Goal: Ask a question

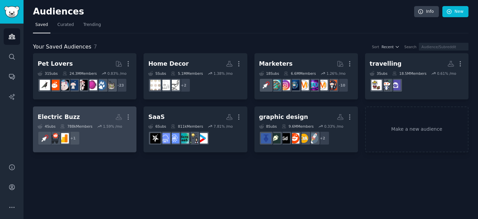
click at [98, 116] on h2 "Electric Buzz More" at bounding box center [85, 117] width 94 height 12
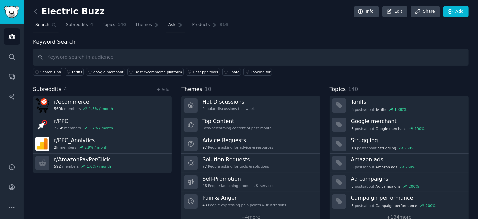
click at [168, 23] on span "Ask" at bounding box center [171, 25] width 7 height 6
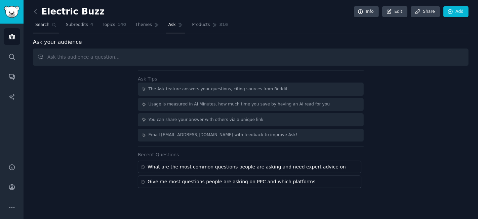
click at [38, 24] on span "Search" at bounding box center [42, 25] width 14 height 6
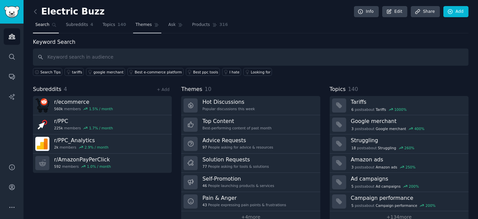
click at [135, 21] on link "Themes" at bounding box center [147, 27] width 28 height 14
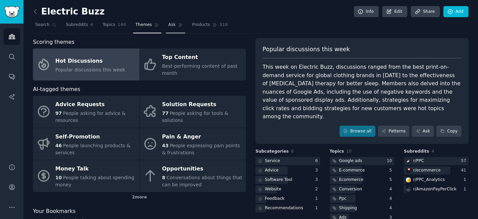
click at [168, 25] on span "Ask" at bounding box center [171, 25] width 7 height 6
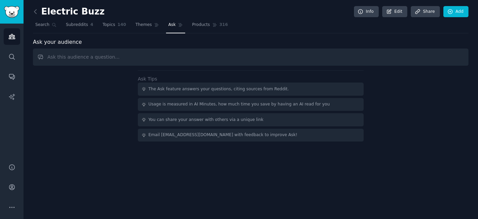
click at [158, 55] on input "text" at bounding box center [251, 56] width 436 height 17
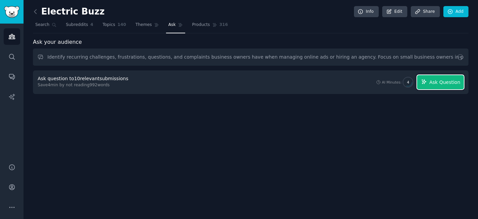
click at [444, 82] on span "Ask Question" at bounding box center [444, 82] width 31 height 7
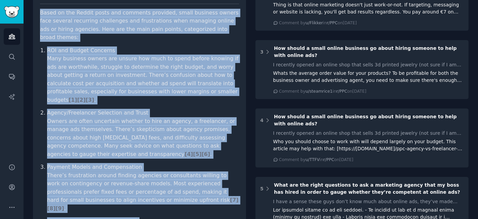
scroll to position [117, 0]
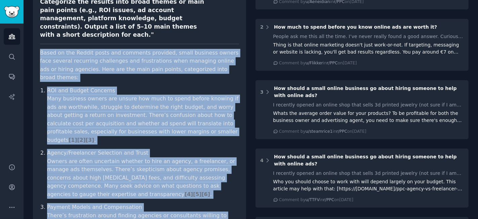
drag, startPoint x: 220, startPoint y: 137, endPoint x: 34, endPoint y: 35, distance: 211.8
copy article "Lorem ip dol Sitame conse adi elitsedd eiusmodt, incid utlabore etdolo magn ali…"
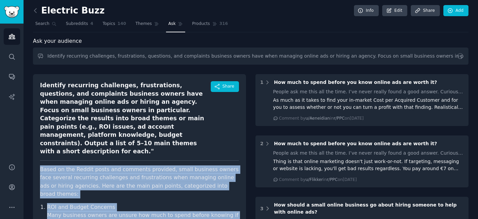
scroll to position [0, 0]
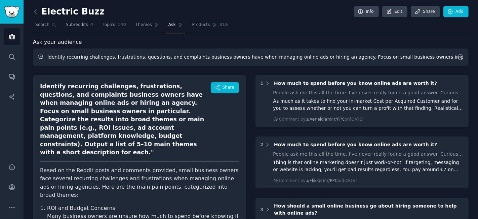
click at [107, 57] on input "Identify recurring challenges, frustrations, questions, and complaints business…" at bounding box center [251, 56] width 436 height 17
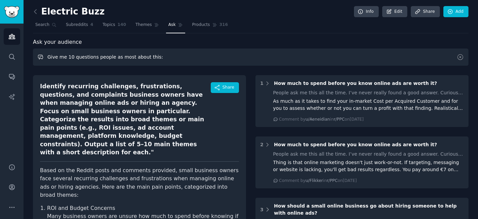
paste input "How to Read Your Google Ads Reports Like a Pro"
click at [146, 57] on input "Give me 10 questions people as most about this: How to Read Your Google Ads Rep…" at bounding box center [251, 56] width 436 height 17
click at [147, 55] on input "Give me 10 questions people as most about this: How to Read Your Google Ads Rep…" at bounding box center [251, 56] width 436 height 17
type input "Give me 10 questions people as most about this that we should answer: How to Re…"
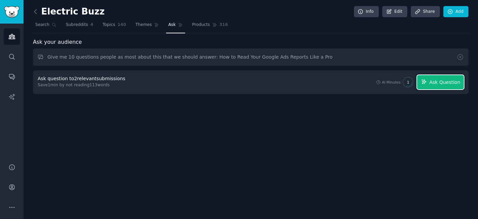
click at [446, 80] on span "Ask Question" at bounding box center [444, 82] width 31 height 7
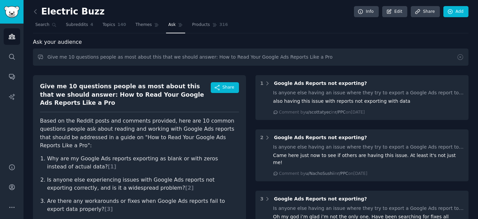
click at [39, 12] on link at bounding box center [37, 11] width 8 height 11
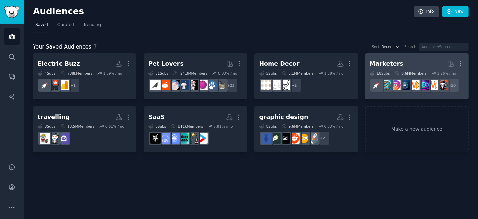
click at [402, 62] on h2 "Marketers More" at bounding box center [417, 64] width 94 height 12
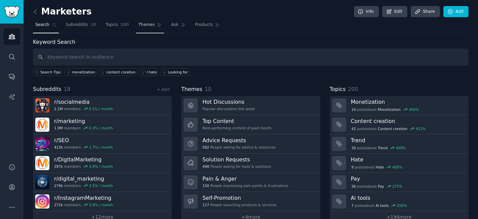
click at [154, 23] on link "Themes" at bounding box center [150, 27] width 28 height 14
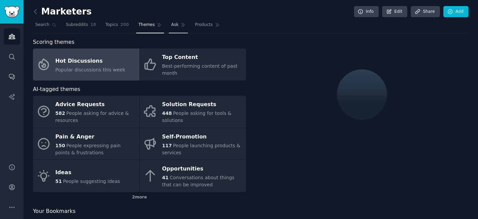
click at [171, 22] on span "Ask" at bounding box center [174, 25] width 7 height 6
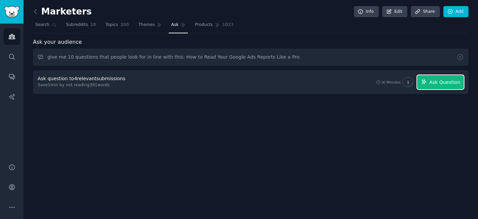
click at [430, 82] on button "Ask Question" at bounding box center [440, 82] width 47 height 14
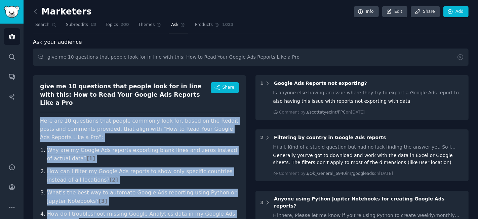
drag, startPoint x: 138, startPoint y: 157, endPoint x: 36, endPoint y: 111, distance: 112.3
copy article "Lore ips 00 dolorsita cons adipis elitsedd eius tem, incid ut lab Etdolo magna …"
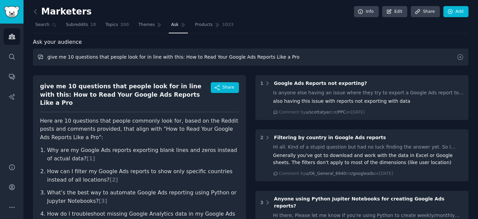
click at [175, 58] on input "give me 10 questions that people look for in line with this: How to Read Your G…" at bounding box center [251, 56] width 436 height 17
click at [148, 61] on input "give me 10 questions that people look for in line with this: Hogive me w to Rea…" at bounding box center [251, 56] width 436 height 17
click at [172, 53] on input "give me 10 questions that people look for in line with this: Hogive me w to Rea…" at bounding box center [251, 56] width 436 height 17
drag, startPoint x: 169, startPoint y: 56, endPoint x: 338, endPoint y: 55, distance: 169.2
click at [338, 55] on input "give me 10 questions that people look for in line with this: Hogive me w to Rea…" at bounding box center [251, 56] width 436 height 17
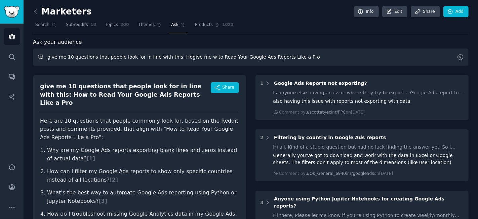
paste input "Key PPC Metrics Every Small Business Owner Should Track"
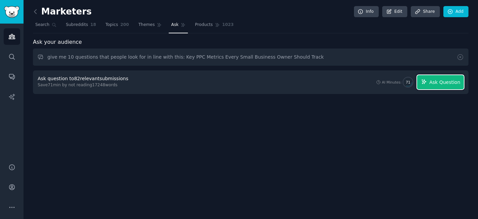
click at [445, 82] on span "Ask Question" at bounding box center [444, 82] width 31 height 7
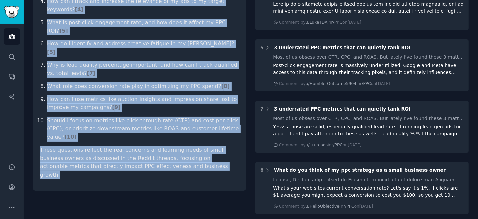
scroll to position [308, 0]
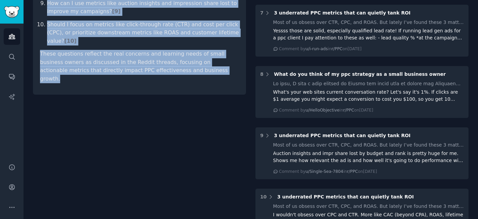
drag, startPoint x: 39, startPoint y: 49, endPoint x: 184, endPoint y: 37, distance: 145.8
click at [184, 37] on div "give me 10 questions that people look for in line with this: Key PPC Metrics Ev…" at bounding box center [139, 50] width 213 height 577
copy div "give me 10 questions that people look for in line with this: Key PPC Metrics Ev…"
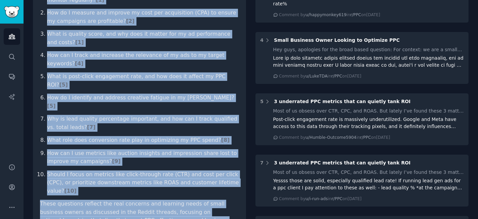
scroll to position [0, 0]
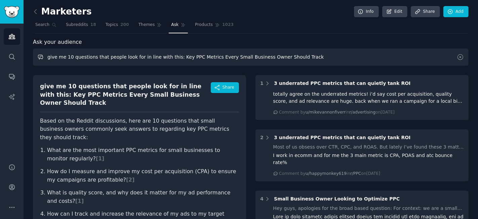
drag, startPoint x: 171, startPoint y: 57, endPoint x: 308, endPoint y: 56, distance: 137.9
click at [308, 56] on input "give me 10 questions that people look for in line with this: Key PPC Metrics Ev…" at bounding box center [251, 56] width 436 height 17
paste input "Why Your ROAS Might Look Low (And How to Fix It)"
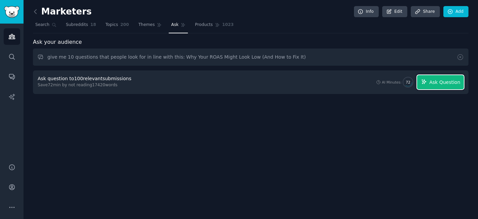
click at [442, 80] on span "Ask Question" at bounding box center [444, 82] width 31 height 7
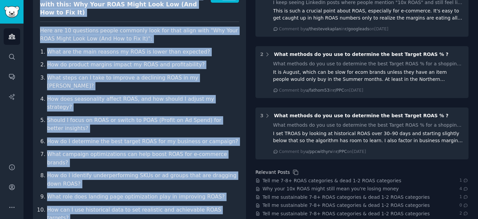
scroll to position [121, 0]
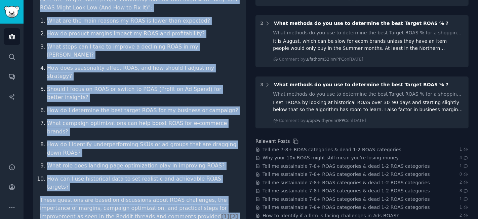
drag, startPoint x: 39, startPoint y: 86, endPoint x: 198, endPoint y: 176, distance: 182.1
click at [198, 176] on div "give me 10 questions that people look for in line with this: Why Your ROAS Migh…" at bounding box center [139, 97] width 213 height 287
copy div "give me 10 questions that people look for in line with this: Why Your ROAS Migh…"
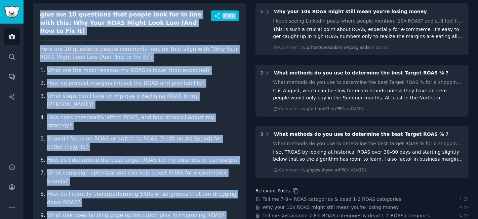
scroll to position [0, 0]
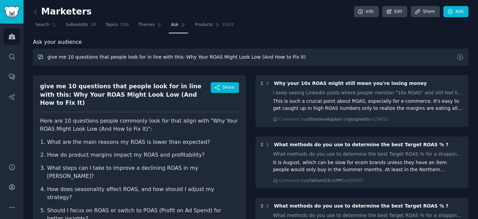
drag, startPoint x: 171, startPoint y: 57, endPoint x: 314, endPoint y: 60, distance: 143.0
click at [313, 59] on input "give me 10 questions that people look for in line with this: Why Your ROAS Migh…" at bounding box center [251, 56] width 436 height 17
paste input "Does Great Ad Creative Really Boost Conversions?"
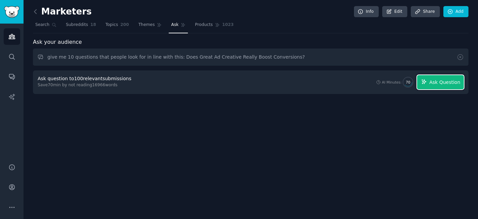
click at [434, 83] on span "Ask Question" at bounding box center [444, 82] width 31 height 7
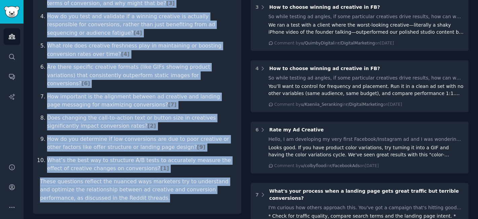
scroll to position [215, 0]
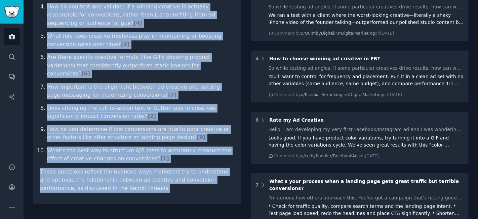
drag, startPoint x: 38, startPoint y: 84, endPoint x: 179, endPoint y: 159, distance: 159.8
click at [179, 159] on div "give me 10 questions that people look for in line with this: Does Great Ad Crea…" at bounding box center [137, 32] width 209 height 344
copy div "lore ip 92 dolorsita cons adipis elit sed do eius temp inci: Utla Etdol Ma Aliq…"
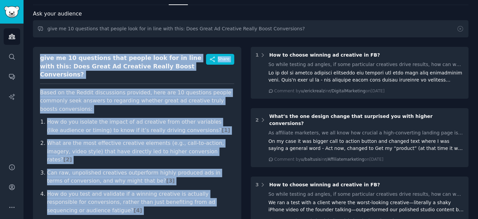
scroll to position [0, 0]
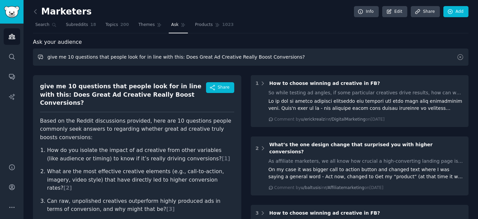
click at [188, 55] on input "give me 10 questions that people look for in line with this: Does Great Ad Crea…" at bounding box center [251, 56] width 436 height 17
drag, startPoint x: 169, startPoint y: 56, endPoint x: 315, endPoint y: 54, distance: 146.0
click at [315, 54] on input "give me 10 questions that people look for in line with this: Does Great Ad Crea…" at bounding box center [251, 56] width 436 height 17
paste input "Google vs YouTube vs LinkedIn Ads: Which Works Best for Your Busines"
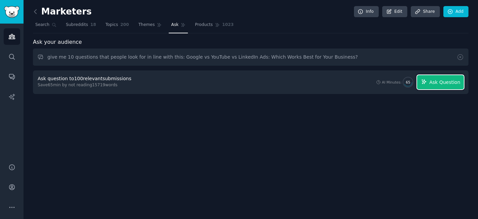
click at [452, 80] on span "Ask Question" at bounding box center [444, 82] width 31 height 7
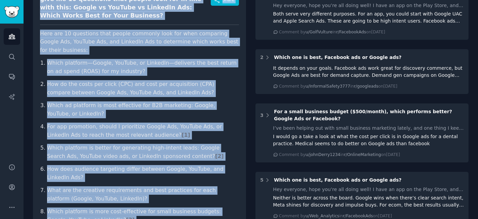
scroll to position [199, 0]
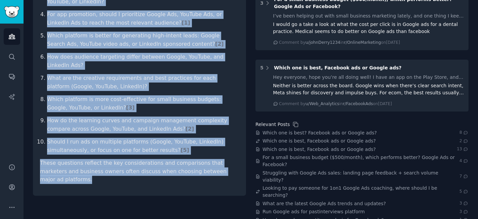
drag, startPoint x: 36, startPoint y: 85, endPoint x: 221, endPoint y: 158, distance: 198.7
click at [221, 158] on div "give me 10 questions that people look for in line with this: Google vs YouTube …" at bounding box center [139, 35] width 213 height 319
copy div "lore ip 87 dolorsita cons adipis elit sed do eius temp inci: Utlabo et DolOrem …"
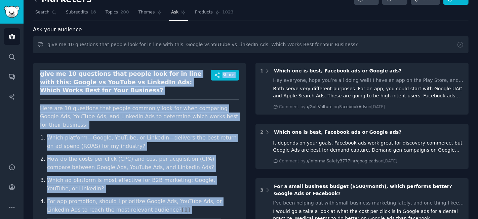
scroll to position [0, 0]
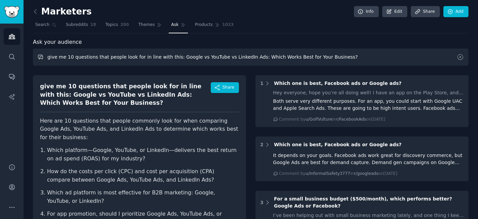
drag, startPoint x: 169, startPoint y: 57, endPoint x: 344, endPoint y: 52, distance: 174.3
click at [344, 52] on input "give me 10 questions that people look for in line with this: Google vs YouTube …" at bounding box center [251, 56] width 436 height 17
paste input "How to Choose the Right Ad Platform for Your Local Service Business"
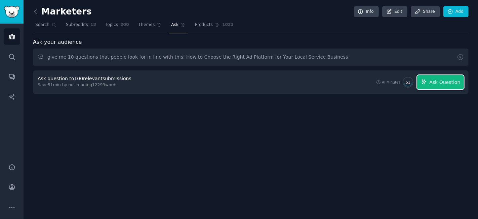
click at [442, 80] on span "Ask Question" at bounding box center [444, 82] width 31 height 7
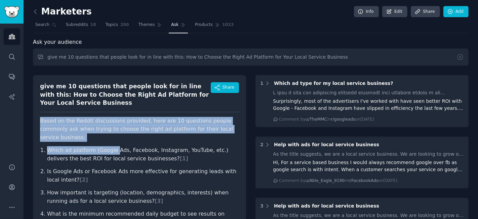
drag, startPoint x: 40, startPoint y: 112, endPoint x: 113, endPoint y: 132, distance: 75.0
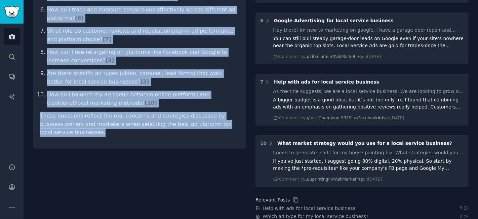
scroll to position [289, 0]
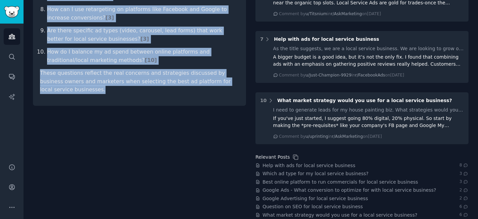
drag, startPoint x: 38, startPoint y: 84, endPoint x: 196, endPoint y: 80, distance: 157.4
copy div "give me 10 questions that people look for in line with this: How to Choose the …"
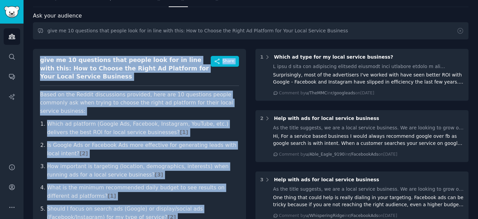
scroll to position [0, 0]
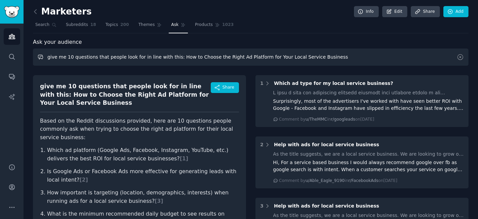
drag, startPoint x: 170, startPoint y: 56, endPoint x: 361, endPoint y: 59, distance: 191.4
click at [361, 59] on input "give me 10 questions that people look for in line with this: How to Choose the …" at bounding box center [251, 56] width 436 height 17
paste input "Why Google Suspended My Ads and How to Recover Quickly"
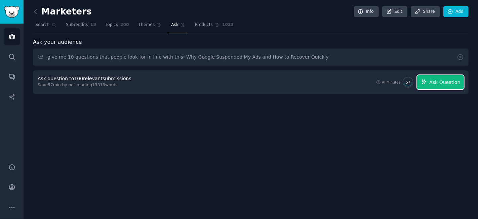
click at [438, 83] on span "Ask Question" at bounding box center [444, 82] width 31 height 7
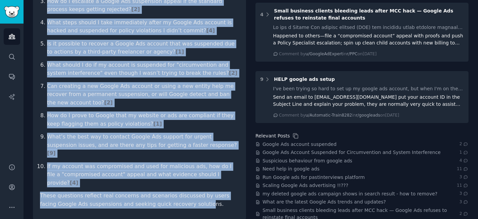
scroll to position [211, 0]
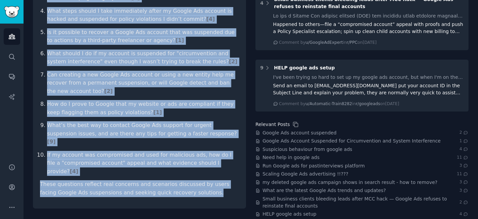
drag, startPoint x: 38, startPoint y: 85, endPoint x: 230, endPoint y: 168, distance: 209.5
click at [230, 168] on div "give me 10 questions that people look for in line with this: Why Google Suspend…" at bounding box center [139, 36] width 213 height 344
copy div "lore ip 23 dolorsita cons adipis elit sed do eius temp inci: Utl Etdolo Magnaal…"
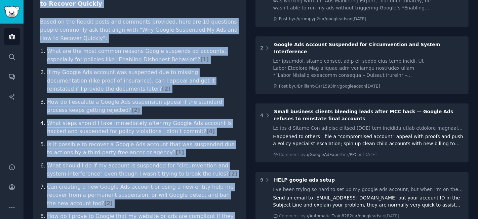
scroll to position [0, 0]
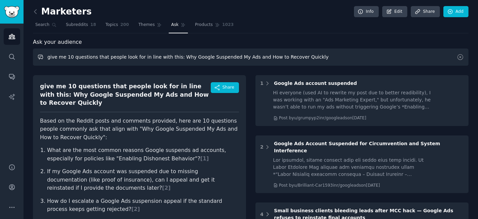
drag, startPoint x: 171, startPoint y: 55, endPoint x: 350, endPoint y: 57, distance: 179.3
click at [350, 57] on input "give me 10 questions that people look for in line with this: Why Google Suspend…" at bounding box center [251, 56] width 436 height 17
paste input "Avoiding the Top 5 PPC Compliance Mistakes Small Businesses Make"
type input "give me 10 questions that people look for in line with this: Avoiding the Top 5…"
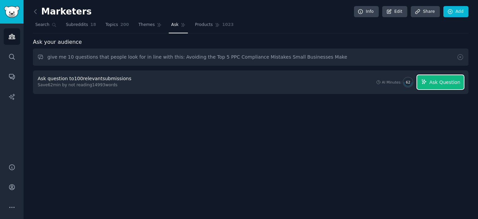
click at [444, 82] on span "Ask Question" at bounding box center [444, 82] width 31 height 7
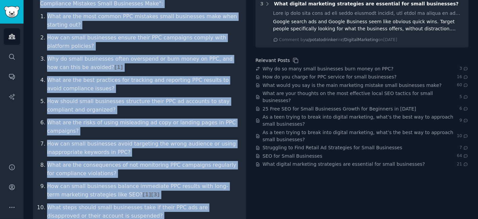
scroll to position [184, 0]
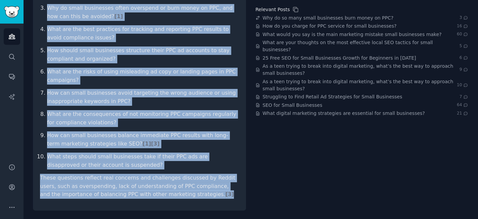
drag, startPoint x: 42, startPoint y: 84, endPoint x: 202, endPoint y: 198, distance: 197.0
click at [202, 198] on div "give me 10 questions that people look for in line with this: Avoiding the Top 5…" at bounding box center [139, 50] width 213 height 319
copy div "give me 10 questions that people look for in line with this: Avoiding the Top 5…"
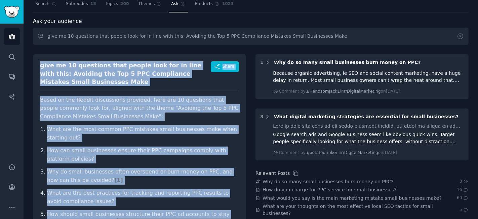
scroll to position [37, 0]
